Goal: Information Seeking & Learning: Learn about a topic

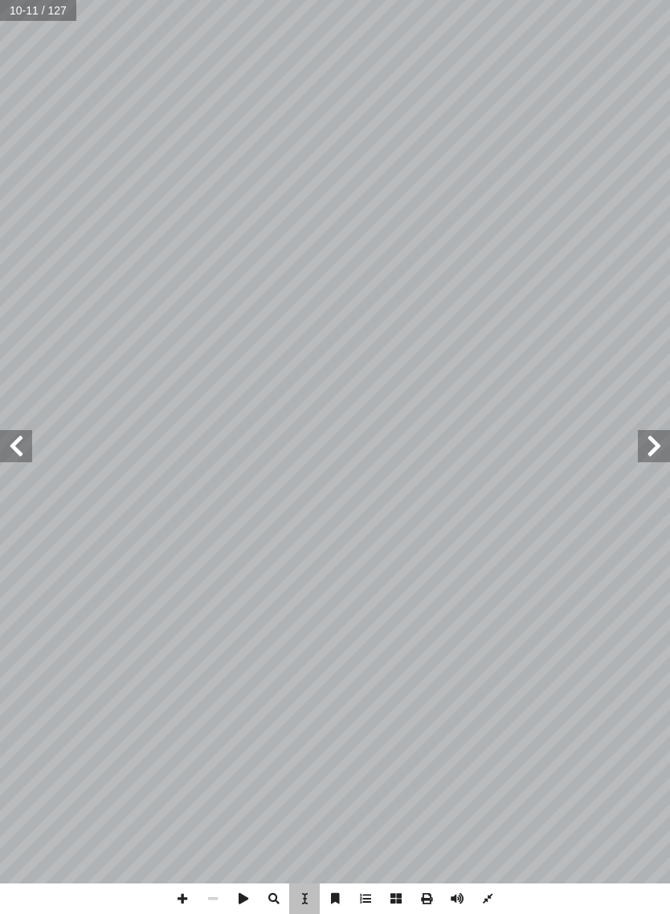
click at [229, 565] on div "7 ة ّ ر ّ نموذج ثومسون للذ لكتــرون، إ راســات لمعرفــة كتلــة ال� ّ هــت الد ّ…" at bounding box center [183, 442] width 303 height 389
click at [3, 436] on span at bounding box center [16, 446] width 32 height 32
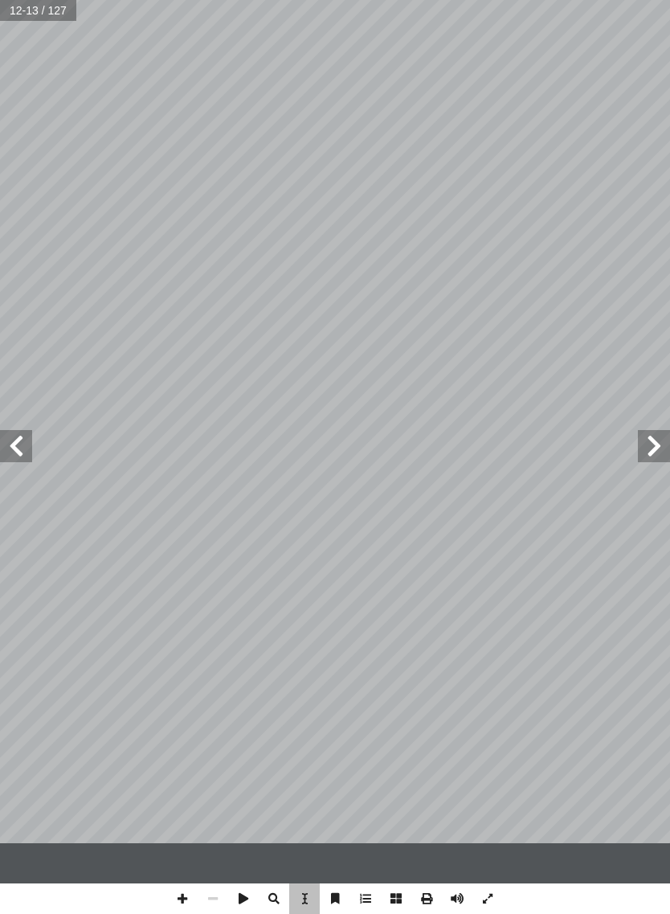
click at [22, 430] on span at bounding box center [16, 446] width 32 height 32
click at [23, 430] on span at bounding box center [16, 446] width 32 height 32
click at [1, 430] on span at bounding box center [16, 446] width 32 height 32
click at [7, 438] on span at bounding box center [16, 446] width 32 height 32
click at [646, 430] on span at bounding box center [654, 446] width 32 height 32
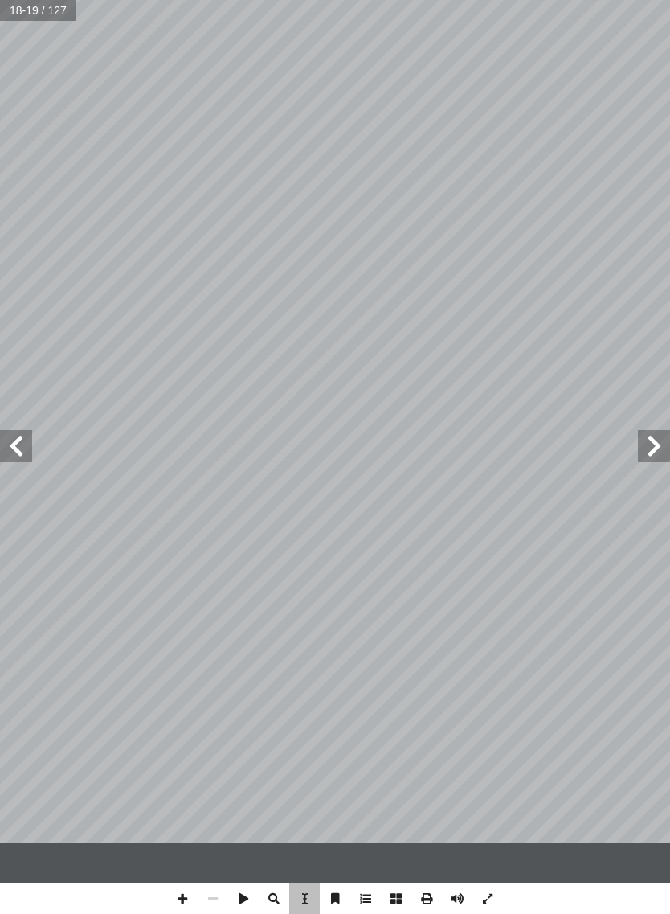
click at [653, 430] on span at bounding box center [654, 446] width 32 height 32
click at [650, 430] on span at bounding box center [654, 446] width 32 height 32
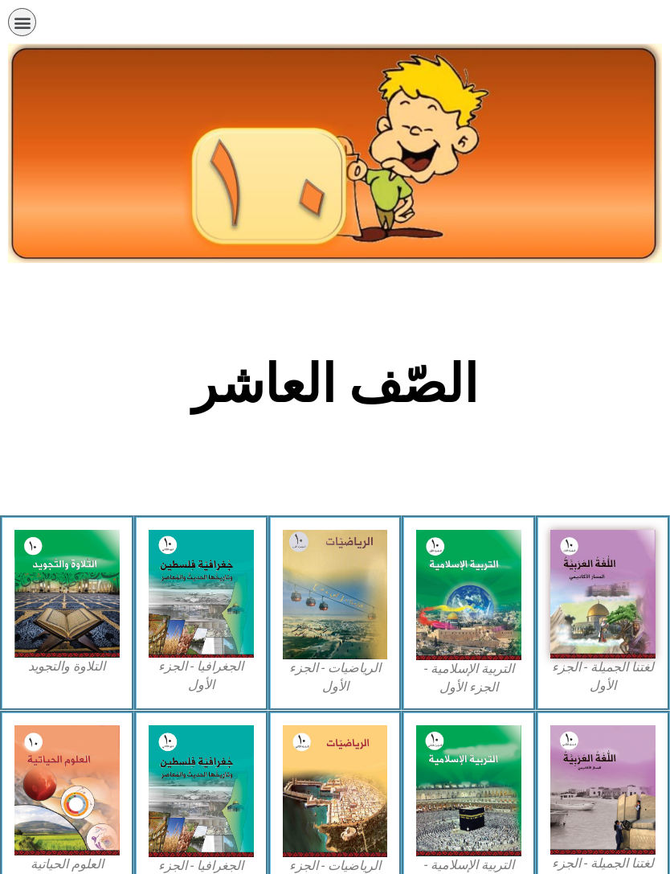
scroll to position [277, 0]
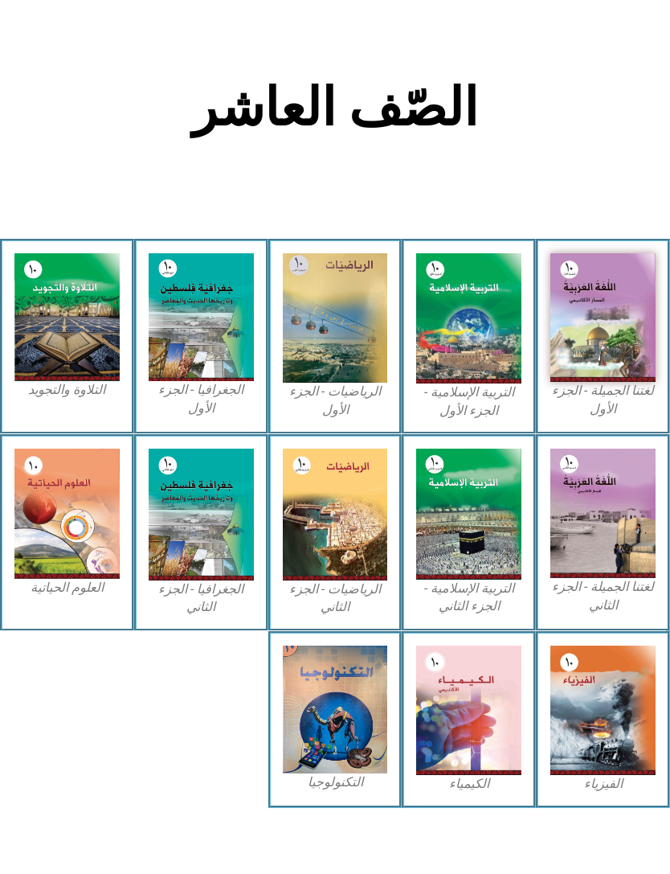
click at [47, 522] on img at bounding box center [66, 514] width 105 height 130
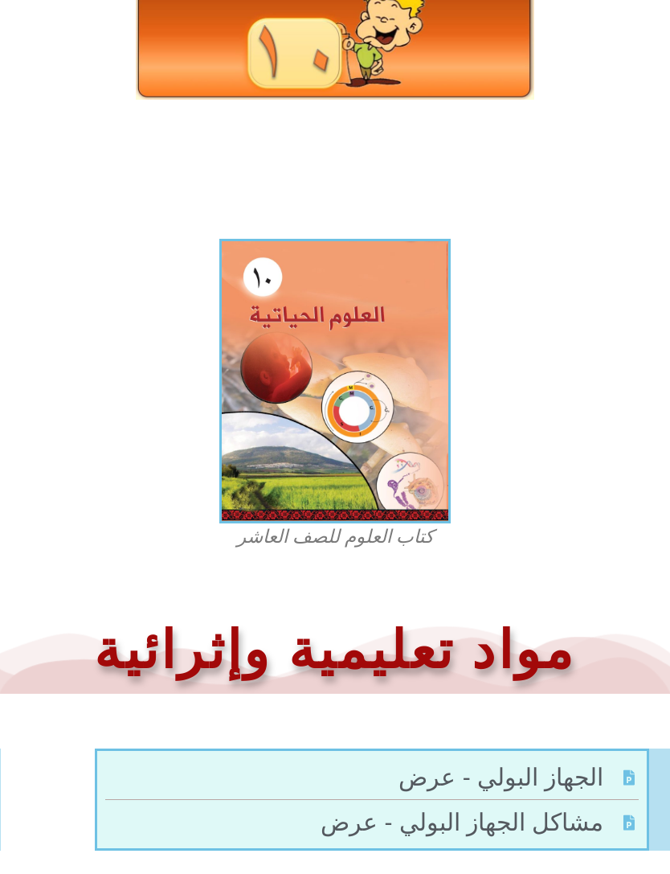
scroll to position [260, 0]
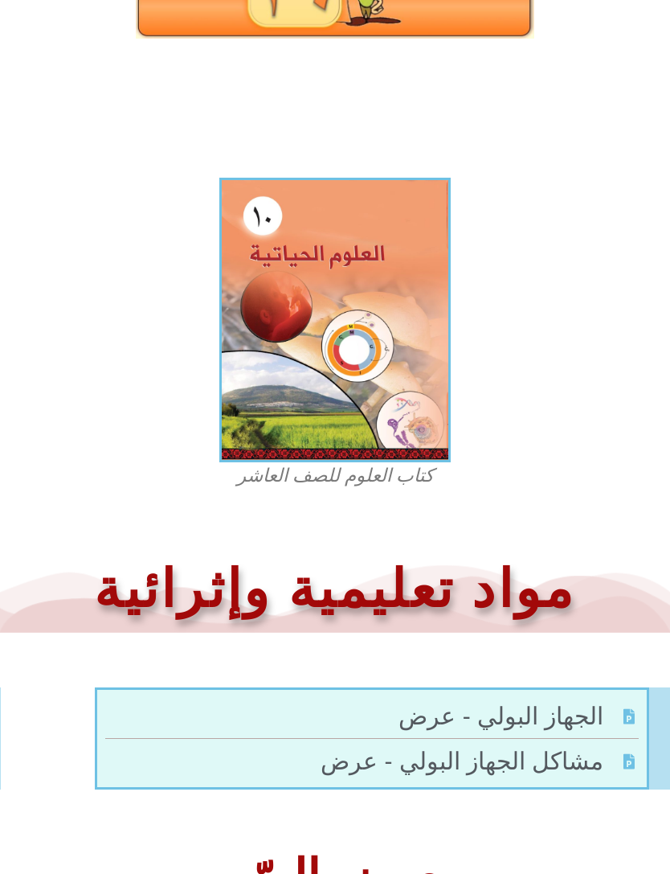
click at [373, 433] on img at bounding box center [335, 320] width 232 height 285
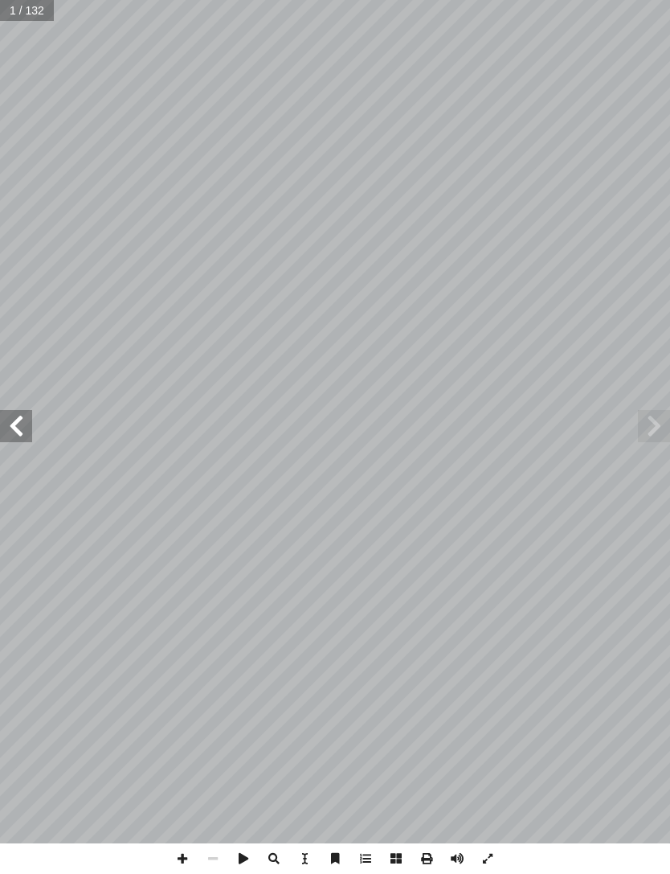
click at [10, 415] on span at bounding box center [16, 426] width 32 height 32
click at [10, 436] on span at bounding box center [16, 426] width 32 height 32
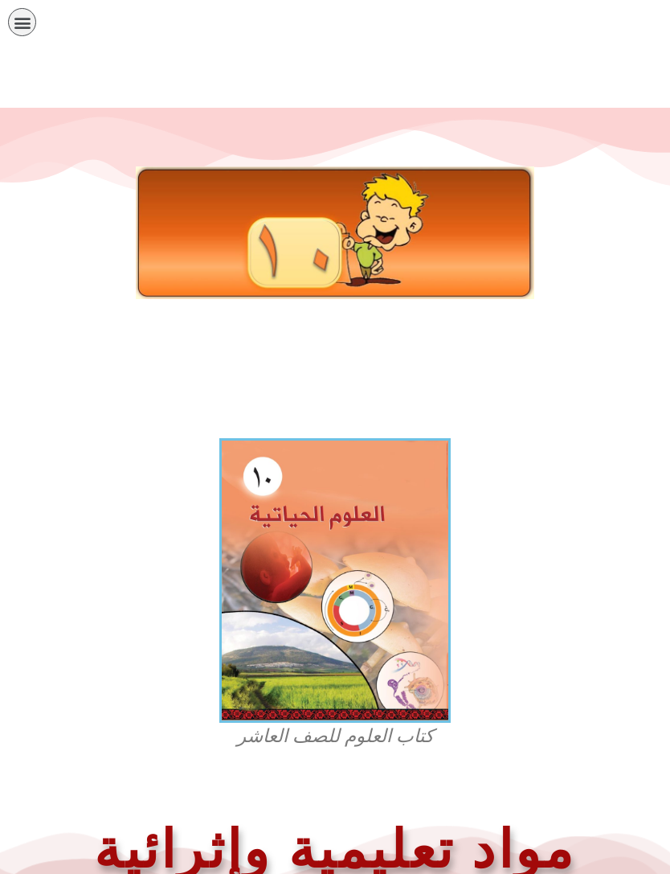
scroll to position [312, 0]
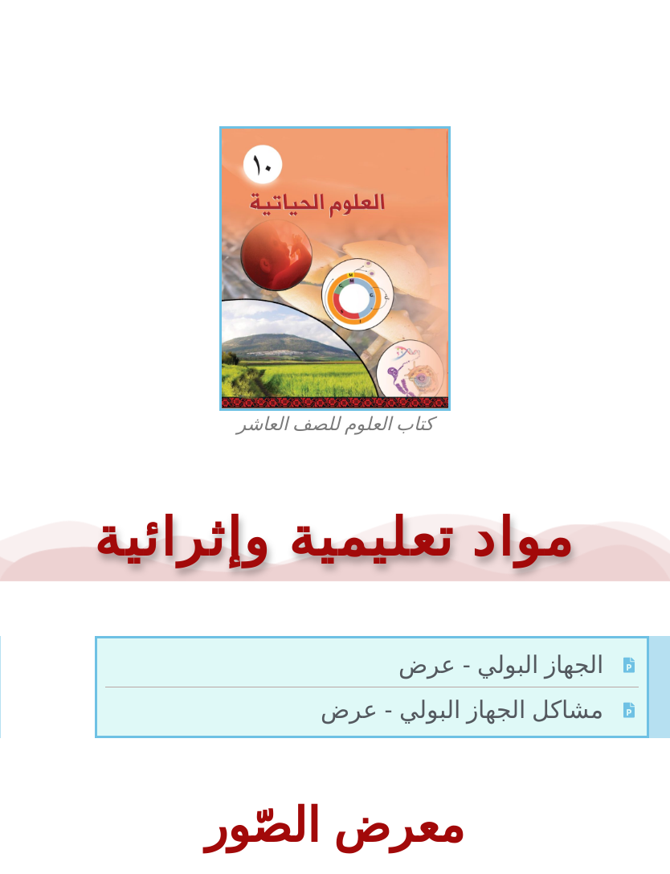
click at [282, 195] on img at bounding box center [335, 268] width 232 height 285
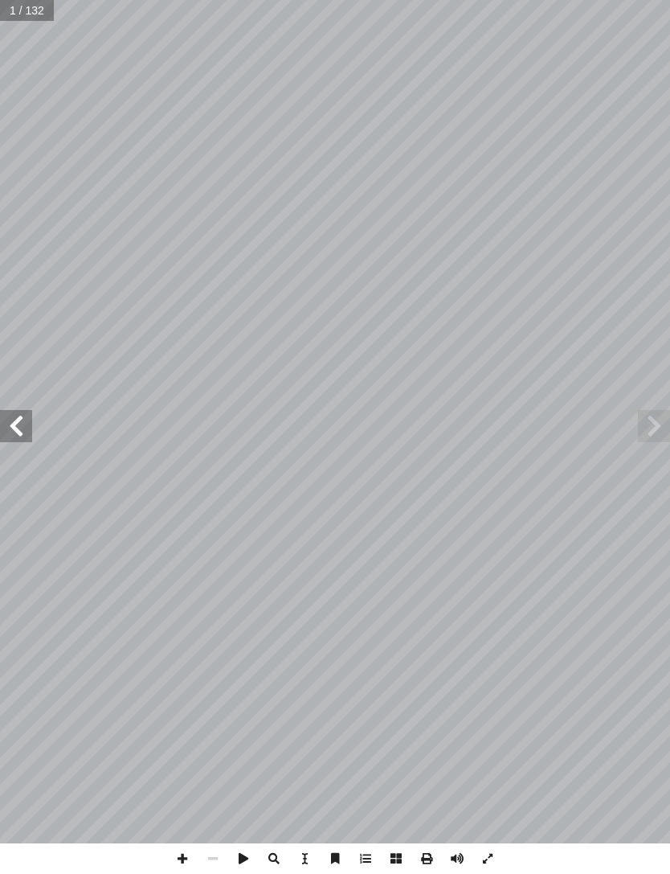
click at [6, 414] on span at bounding box center [16, 426] width 32 height 32
click at [3, 416] on span at bounding box center [16, 426] width 32 height 32
click at [6, 420] on span at bounding box center [16, 426] width 32 height 32
click at [9, 420] on span at bounding box center [16, 426] width 32 height 32
click at [10, 414] on span at bounding box center [16, 426] width 32 height 32
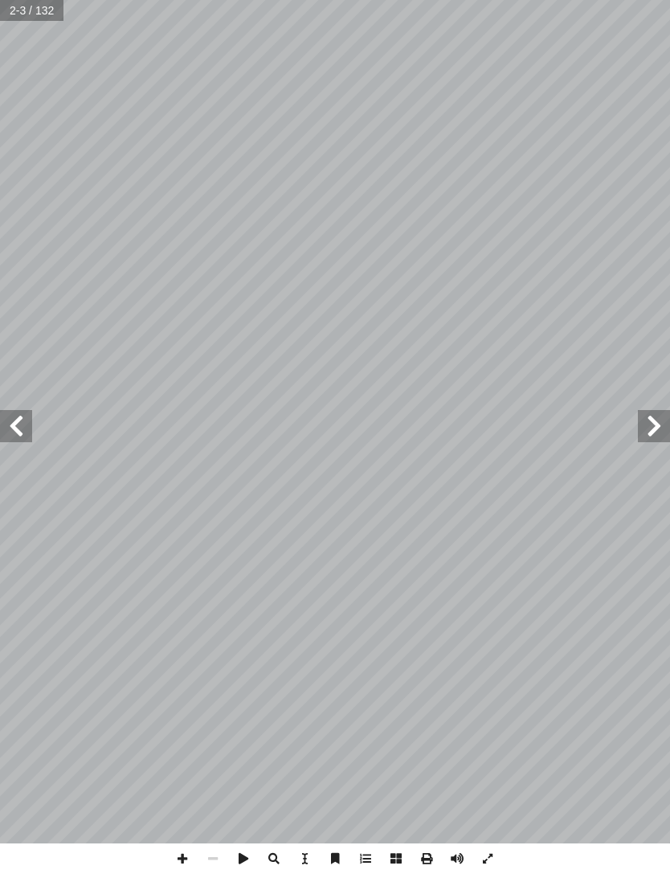
click at [7, 413] on span at bounding box center [16, 426] width 32 height 32
click at [7, 415] on span at bounding box center [16, 426] width 32 height 32
click at [3, 413] on span at bounding box center [16, 426] width 32 height 32
click at [643, 436] on span at bounding box center [654, 426] width 32 height 32
click at [19, 410] on span at bounding box center [16, 426] width 32 height 32
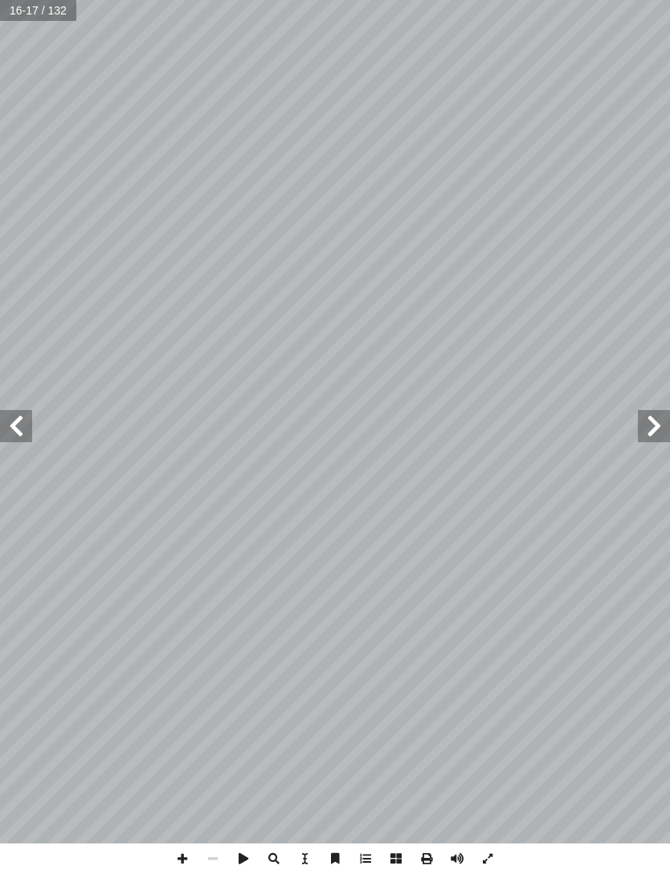
click at [650, 433] on span at bounding box center [654, 426] width 32 height 32
